Goal: Task Accomplishment & Management: Manage account settings

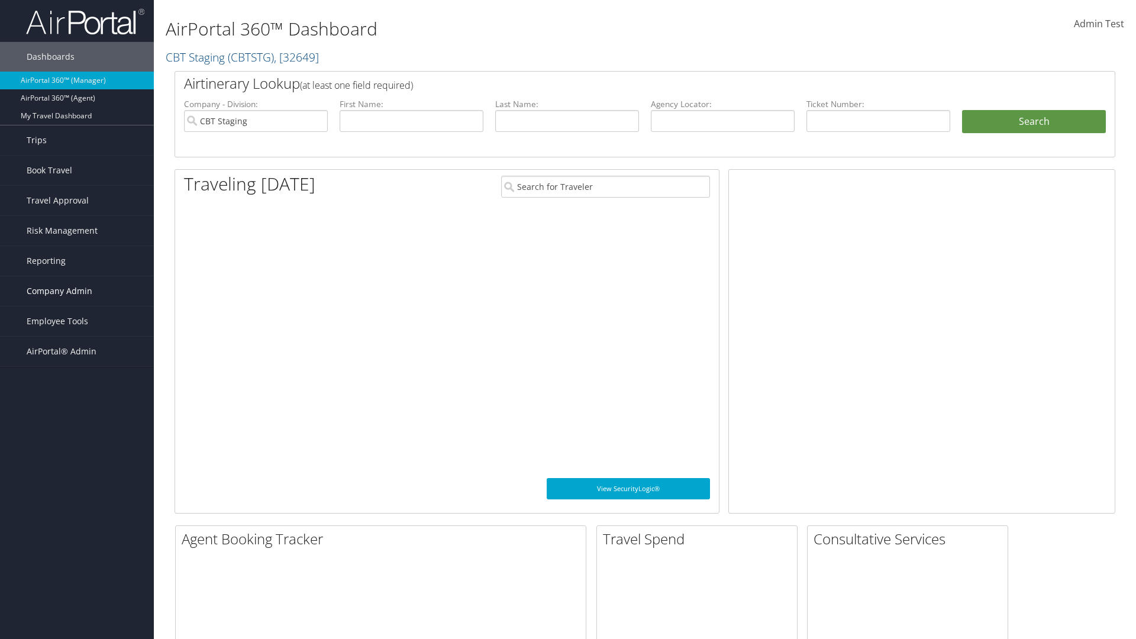
click at [77, 291] on span "Company Admin" at bounding box center [60, 291] width 66 height 30
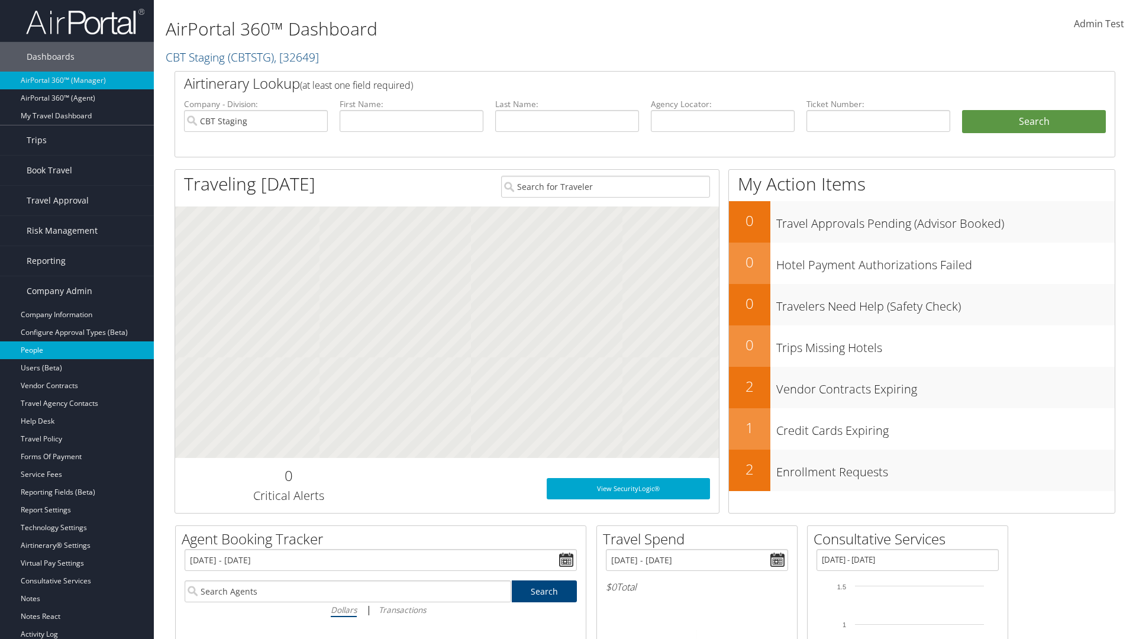
click at [77, 350] on link "People" at bounding box center [77, 350] width 154 height 18
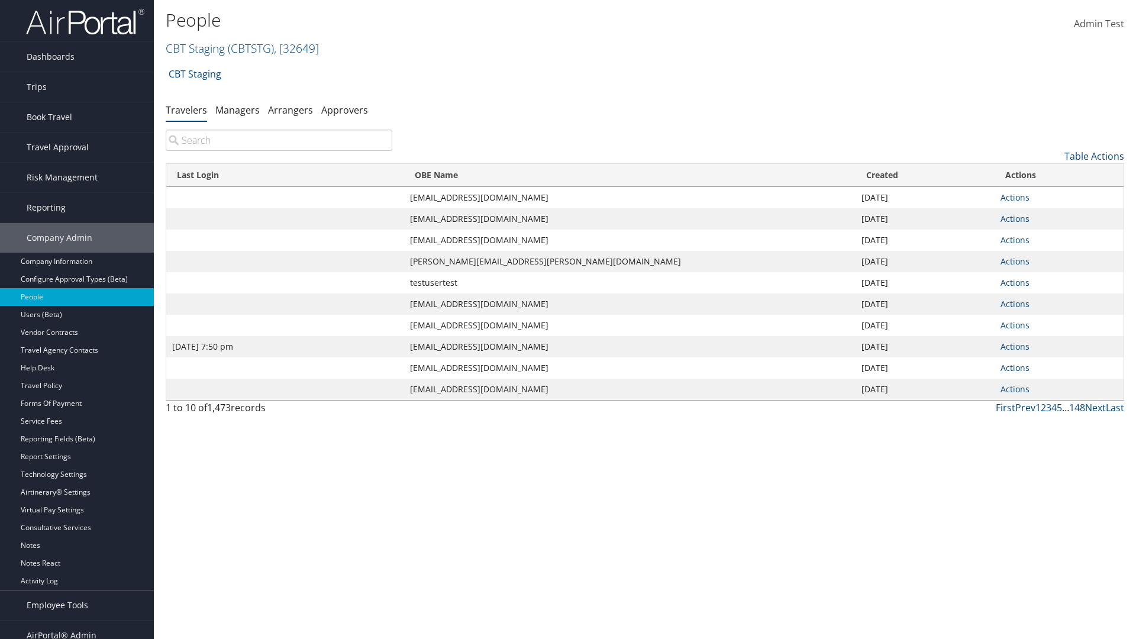
click at [279, 140] on input "search" at bounding box center [279, 140] width 227 height 21
type input "Jan 9, 2024 7:50 pm"
